Goal: Task Accomplishment & Management: Use online tool/utility

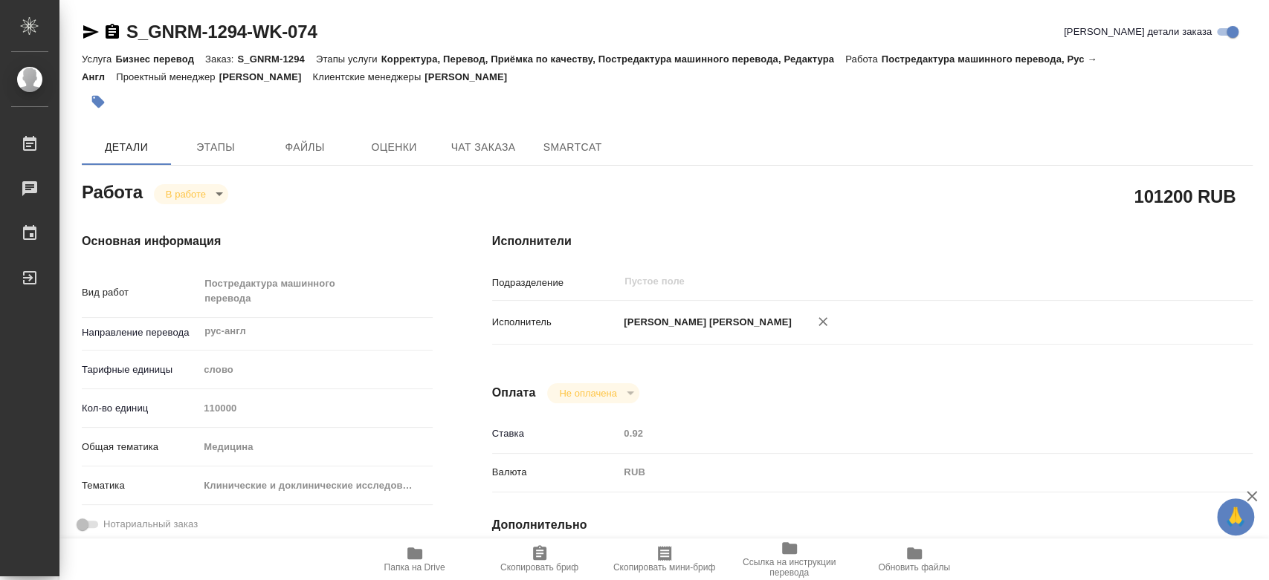
type textarea "x"
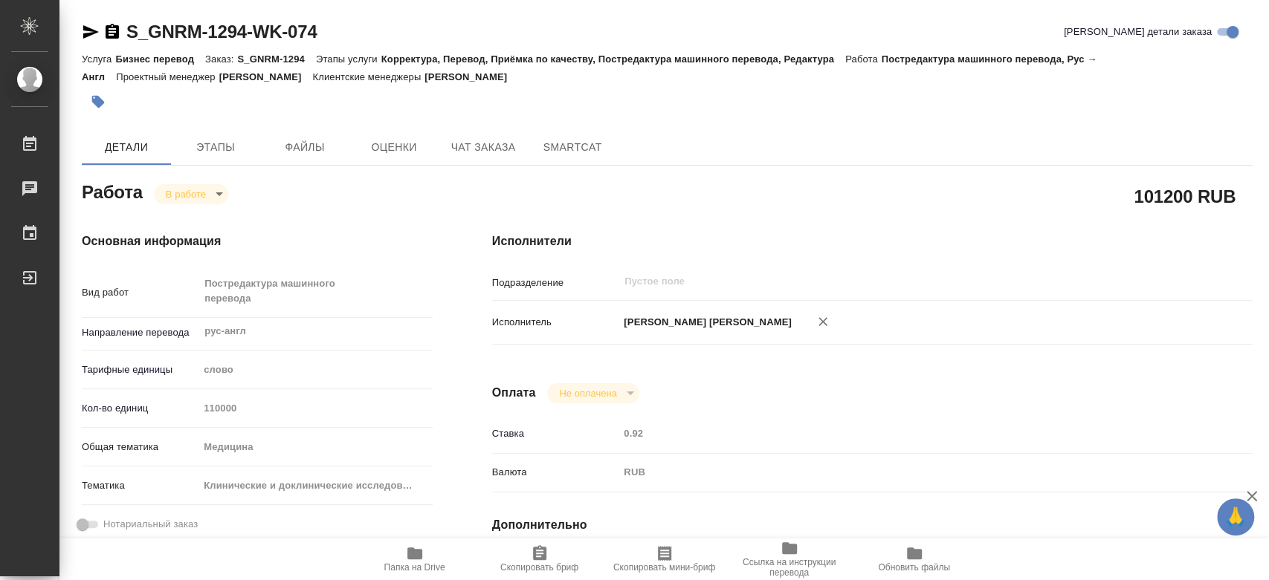
type textarea "x"
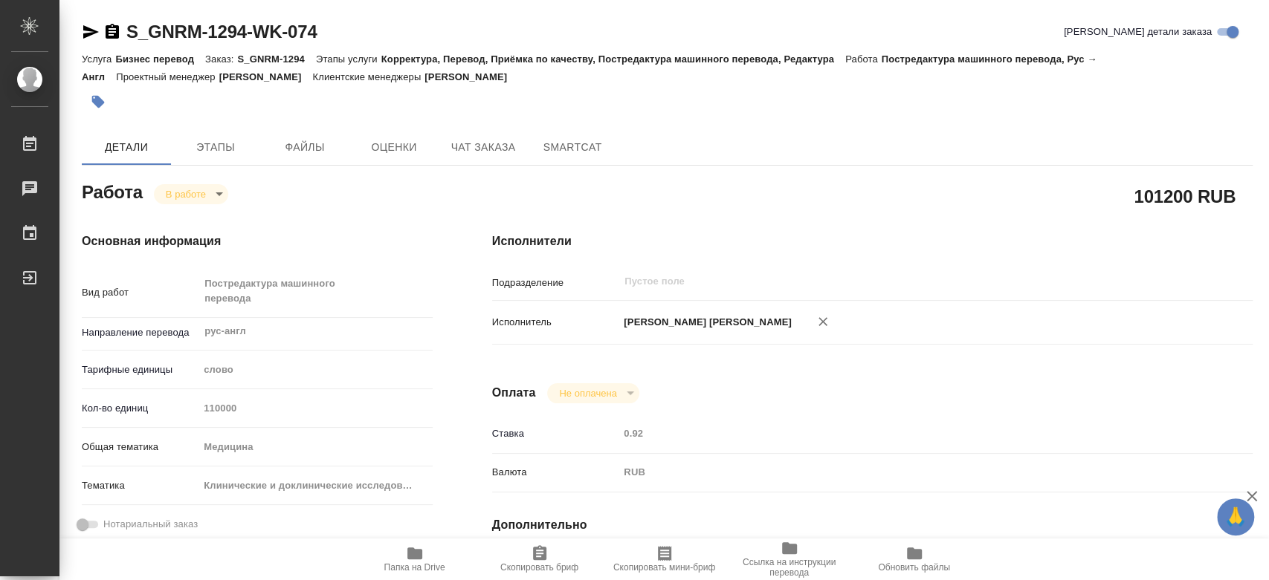
type textarea "x"
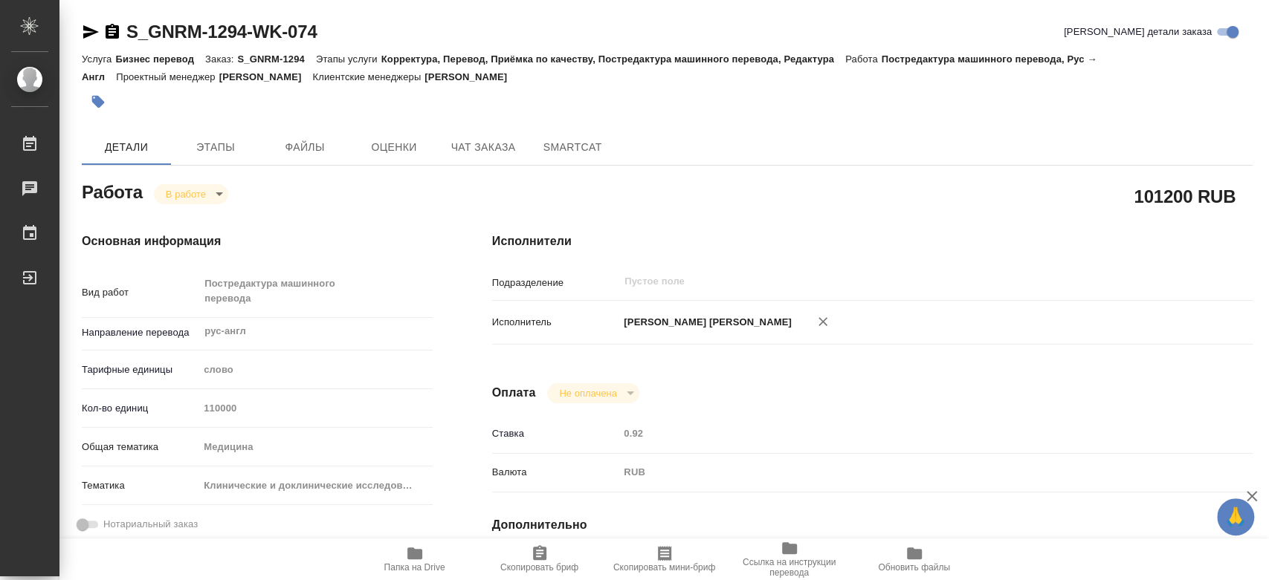
click at [403, 556] on span "Папка на Drive" at bounding box center [414, 559] width 107 height 28
